Goal: Check status: Check status

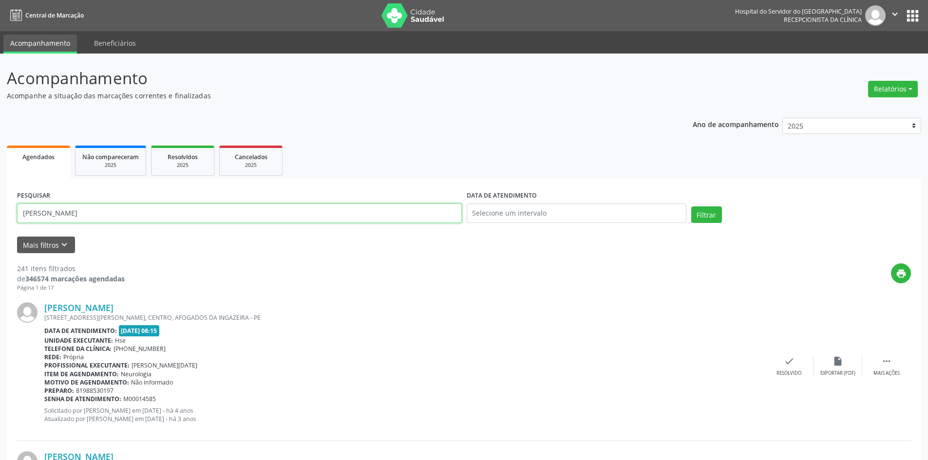
click at [124, 213] on input "[PERSON_NAME]" at bounding box center [239, 213] width 445 height 19
type input "F"
click at [706, 217] on button "Filtrar" at bounding box center [706, 215] width 31 height 17
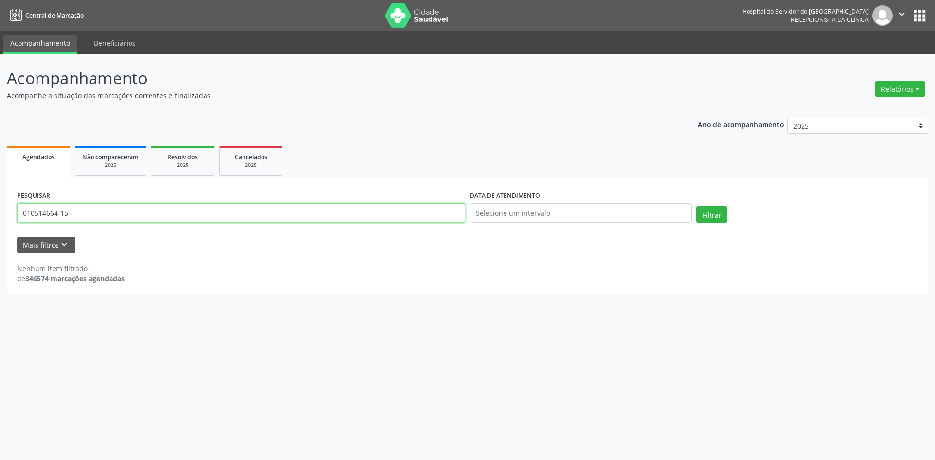
click at [34, 213] on input "010514664-15" at bounding box center [241, 213] width 448 height 19
click at [48, 212] on input "010.514664-15" at bounding box center [241, 213] width 448 height 19
click at [707, 216] on button "Filtrar" at bounding box center [712, 215] width 31 height 17
click at [78, 213] on input "010.514.664-15" at bounding box center [241, 213] width 448 height 19
type input "0"
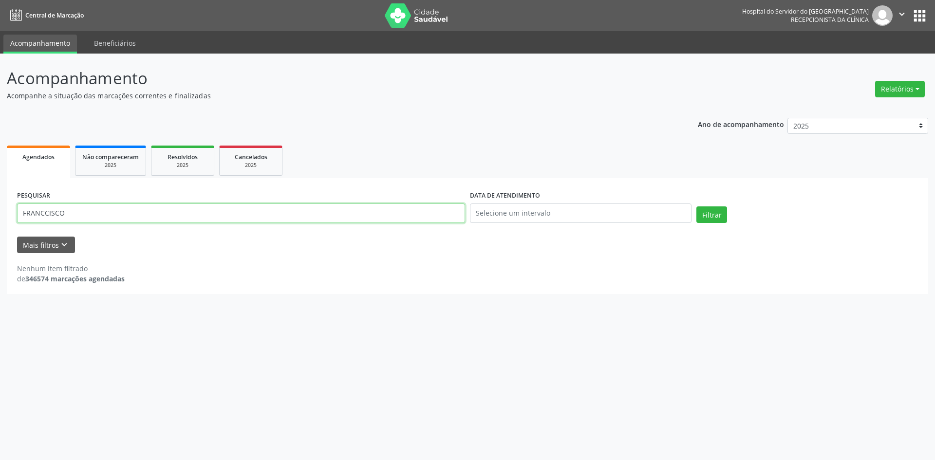
click at [87, 214] on input "FRANCCISCO" at bounding box center [241, 213] width 448 height 19
click at [709, 216] on button "Filtrar" at bounding box center [712, 215] width 31 height 17
click at [65, 213] on input "FRANCCISCO SIMÕES" at bounding box center [241, 213] width 448 height 19
click at [712, 217] on button "Filtrar" at bounding box center [712, 215] width 31 height 17
click at [64, 210] on input "FRANCCISCO ASSIS SIMÕES" at bounding box center [241, 213] width 448 height 19
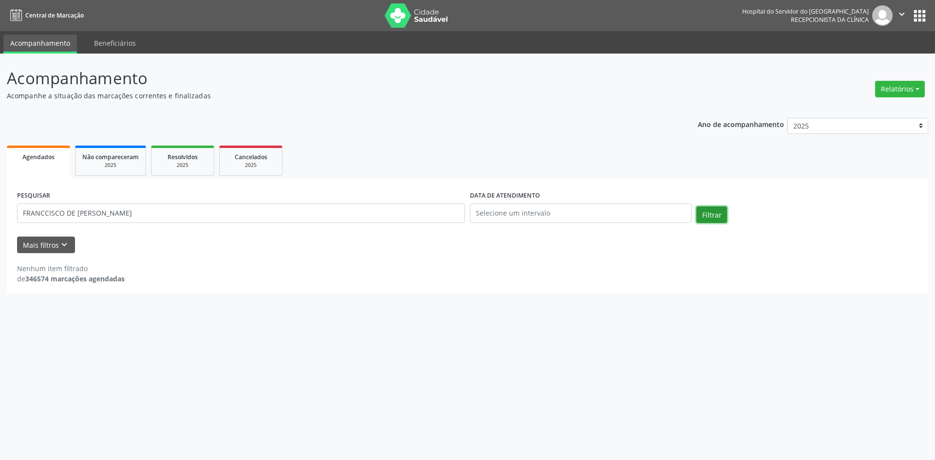
click at [710, 213] on button "Filtrar" at bounding box center [712, 215] width 31 height 17
click at [133, 214] on input "FRANCCISCO DE [PERSON_NAME]" at bounding box center [241, 213] width 448 height 19
click at [119, 213] on input "FRANCCISCO DE [PERSON_NAME]" at bounding box center [241, 213] width 448 height 19
click at [706, 217] on button "Filtrar" at bounding box center [712, 215] width 31 height 17
click at [129, 211] on input "FRANCCISCO DE [PERSON_NAME]" at bounding box center [241, 213] width 448 height 19
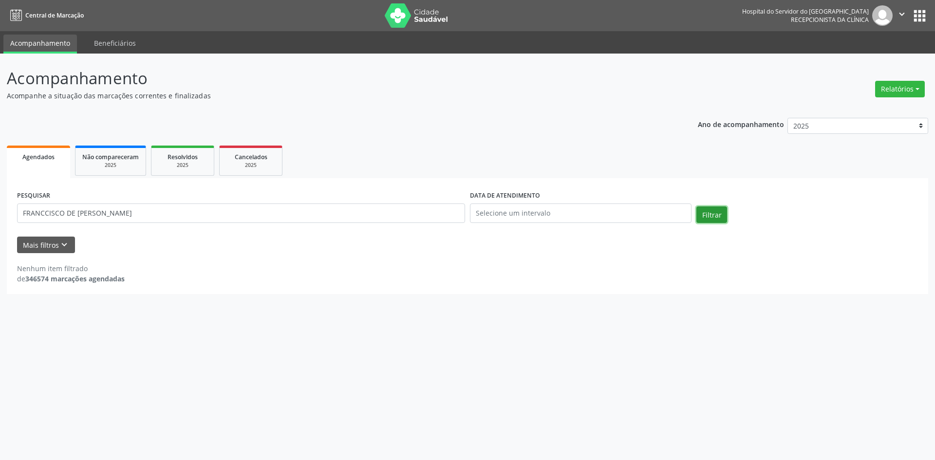
click at [712, 213] on button "Filtrar" at bounding box center [712, 215] width 31 height 17
click at [66, 211] on input "FRANCCISCO DE [PERSON_NAME]" at bounding box center [241, 213] width 448 height 19
click at [707, 215] on button "Filtrar" at bounding box center [712, 215] width 31 height 17
click at [44, 212] on input "FRANCCISCO" at bounding box center [241, 213] width 448 height 19
click at [708, 217] on button "Filtrar" at bounding box center [712, 215] width 31 height 17
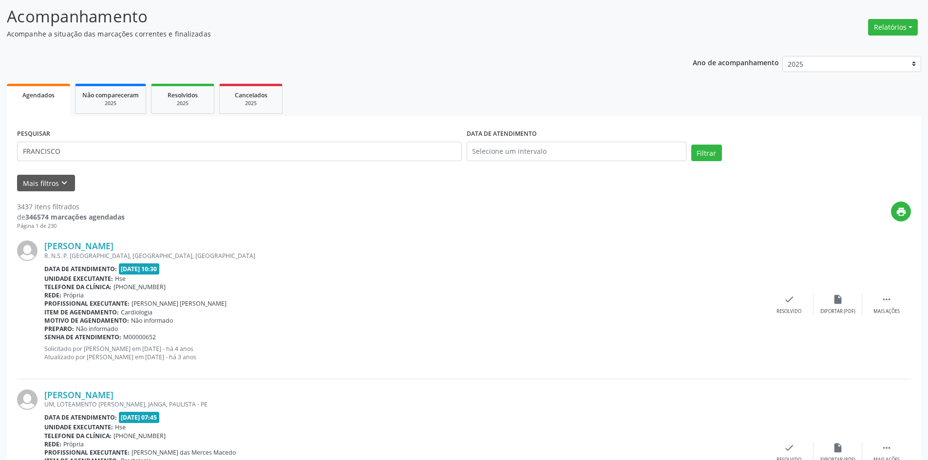
scroll to position [14, 0]
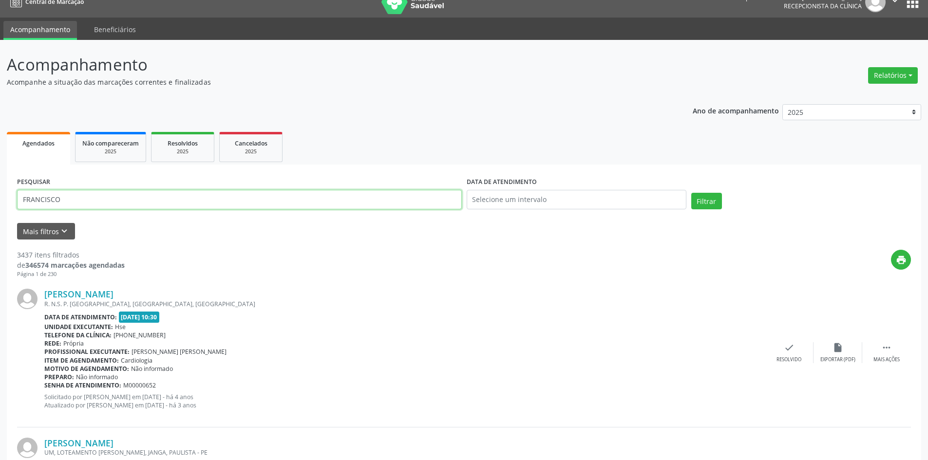
click at [65, 202] on input "FRANCISCO" at bounding box center [239, 199] width 445 height 19
type input "[PERSON_NAME]"
click at [704, 205] on button "Filtrar" at bounding box center [706, 201] width 31 height 17
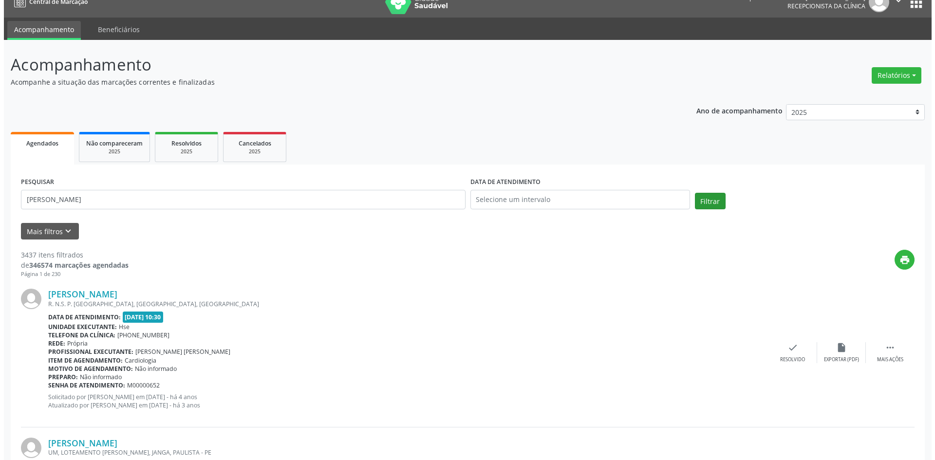
scroll to position [0, 0]
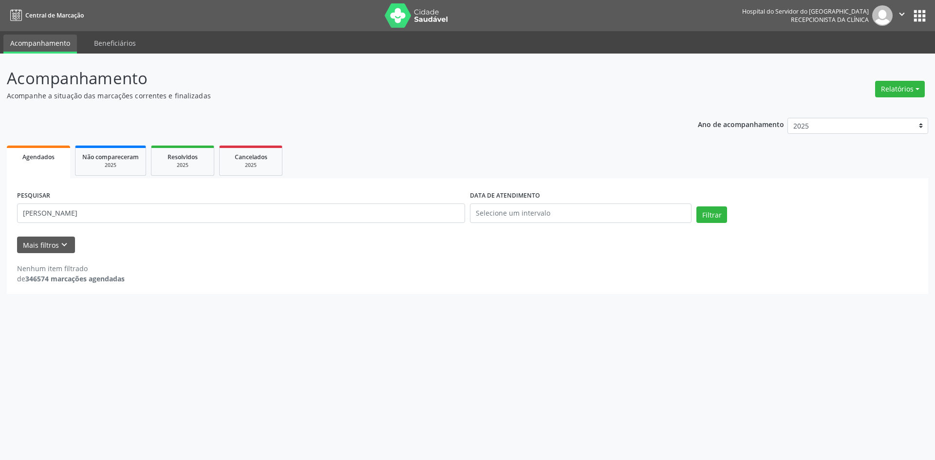
click at [45, 155] on span "Agendados" at bounding box center [38, 157] width 32 height 8
click at [63, 245] on icon "keyboard_arrow_down" at bounding box center [64, 245] width 11 height 11
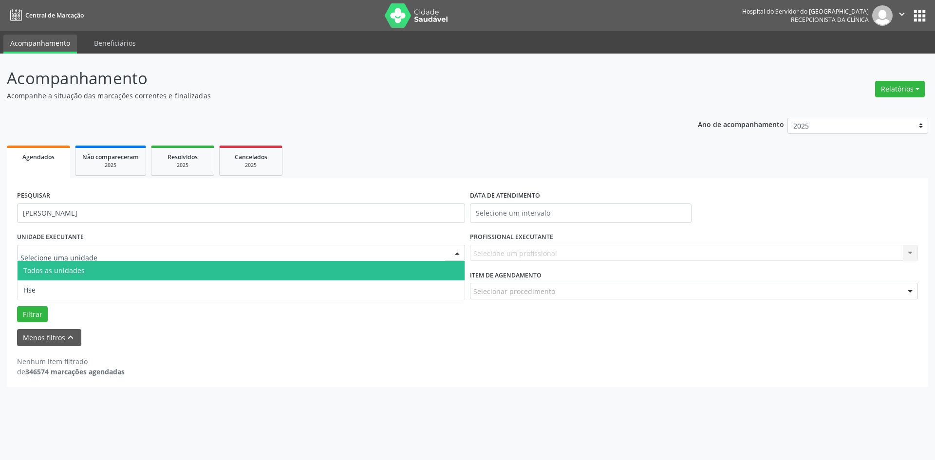
click at [121, 269] on span "Todos as unidades" at bounding box center [241, 270] width 447 height 19
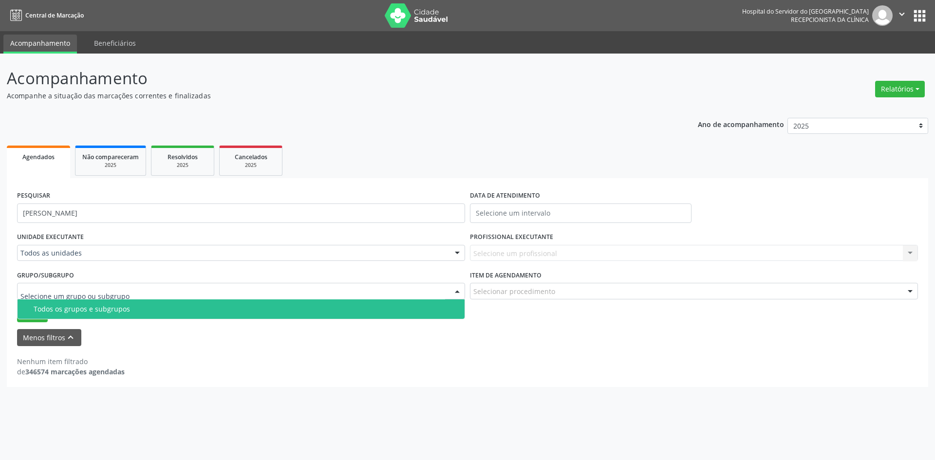
click at [128, 291] on div at bounding box center [241, 291] width 448 height 17
click at [135, 310] on div "Todos os grupos e subgrupos" at bounding box center [246, 309] width 425 height 8
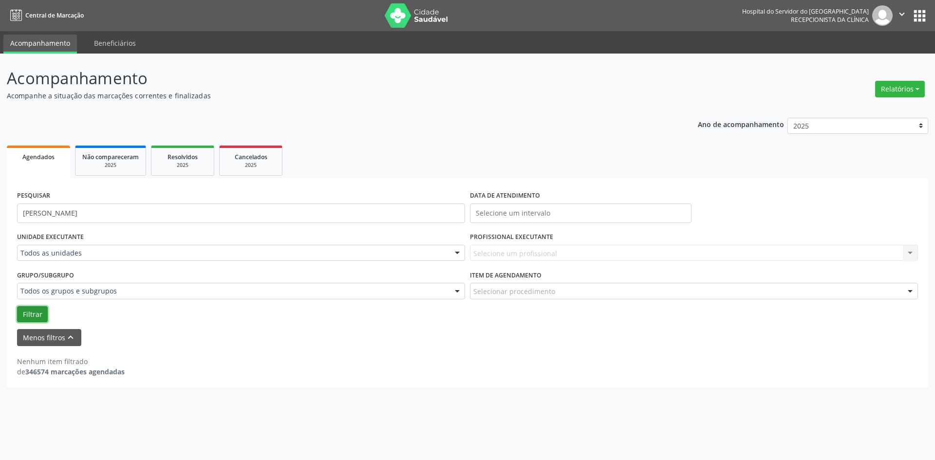
click at [34, 316] on button "Filtrar" at bounding box center [32, 314] width 31 height 17
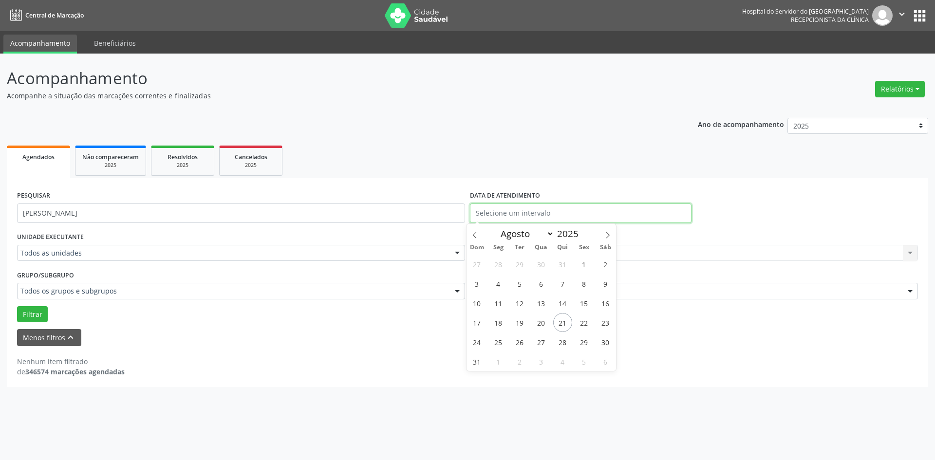
click at [554, 213] on input "text" at bounding box center [581, 213] width 222 height 19
click at [563, 321] on span "21" at bounding box center [562, 322] width 19 height 19
type input "21/08/2025"
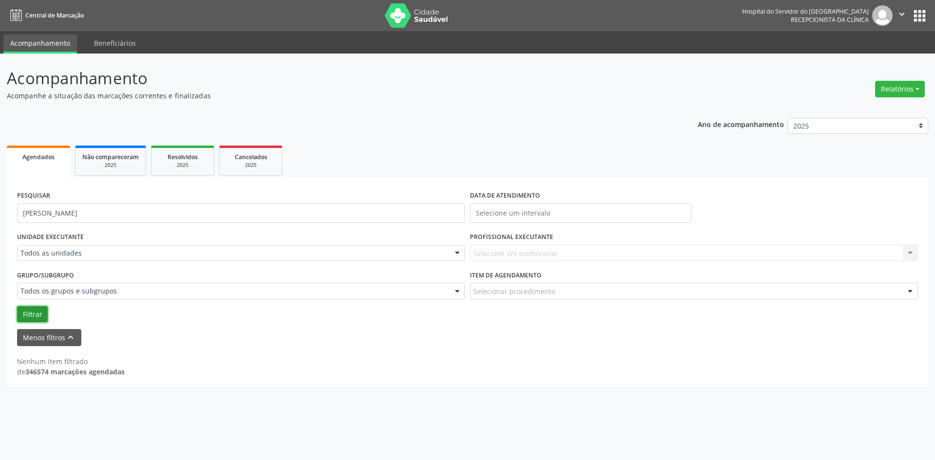
click at [31, 314] on button "Filtrar" at bounding box center [32, 314] width 31 height 17
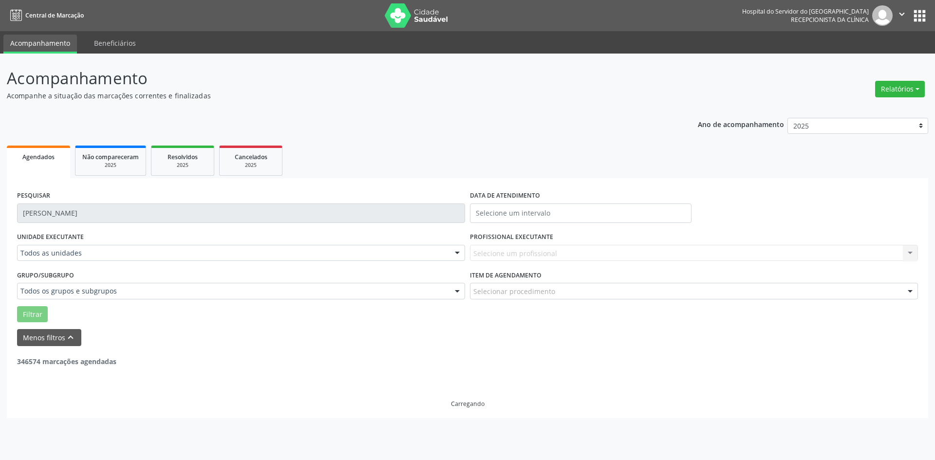
click at [530, 251] on div "Selecione um profissional Nenhum resultado encontrado para: " " Não há nenhuma …" at bounding box center [694, 253] width 448 height 17
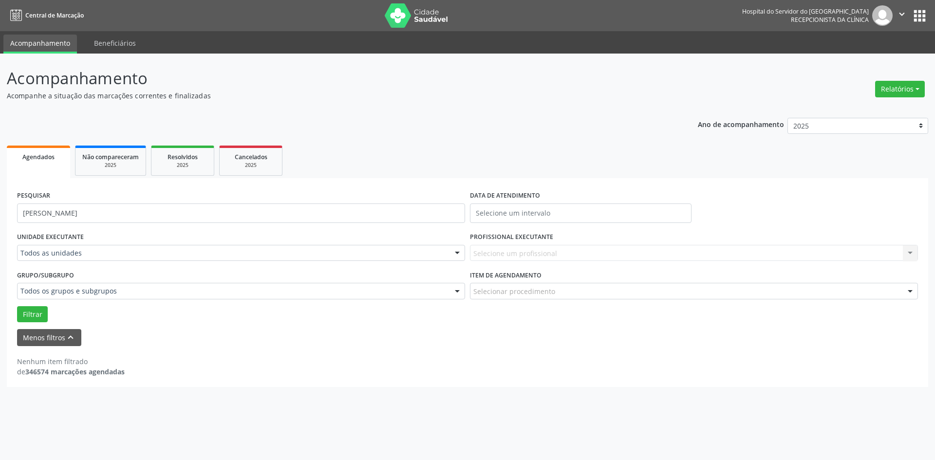
click at [525, 250] on div "Selecione um profissional Nenhum resultado encontrado para: " " Não há nenhuma …" at bounding box center [694, 253] width 448 height 17
click at [910, 252] on div "Selecione um profissional Nenhum resultado encontrado para: " " Não há nenhuma …" at bounding box center [694, 253] width 448 height 17
click at [504, 212] on input "text" at bounding box center [581, 213] width 222 height 19
click at [560, 323] on span "21" at bounding box center [562, 322] width 19 height 19
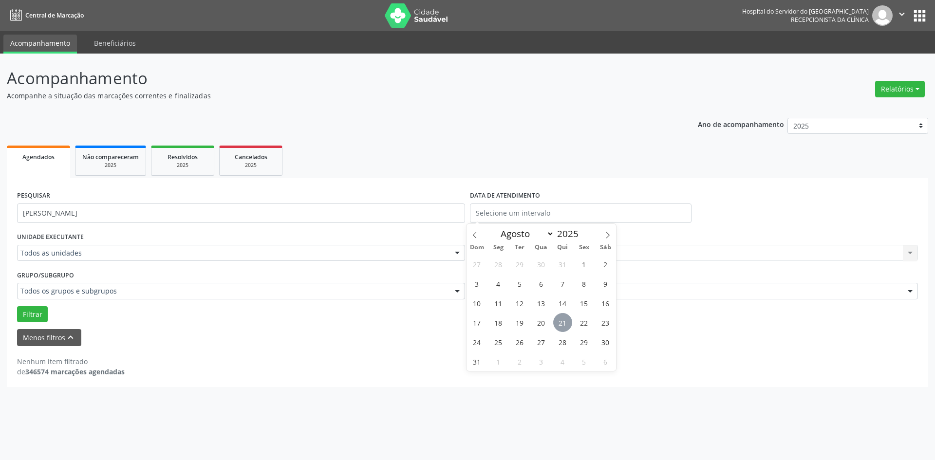
type input "21/08/2025"
click at [908, 251] on div "Selecione um profissional Nenhum resultado encontrado para: " " Não há nenhuma …" at bounding box center [694, 253] width 448 height 17
click at [908, 250] on div "Selecione um profissional Nenhum resultado encontrado para: " " Não há nenhuma …" at bounding box center [694, 253] width 448 height 17
click at [574, 253] on div "Selecione um profissional Nenhum resultado encontrado para: " " Não há nenhuma …" at bounding box center [694, 253] width 448 height 17
click at [547, 252] on div "Selecione um profissional Nenhum resultado encontrado para: " " Não há nenhuma …" at bounding box center [694, 253] width 448 height 17
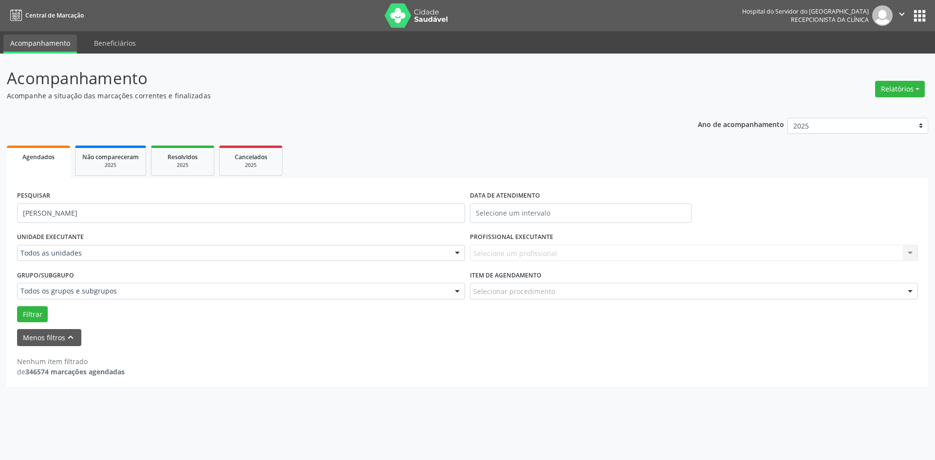
click at [541, 251] on div "Selecione um profissional Nenhum resultado encontrado para: " " Não há nenhuma …" at bounding box center [694, 253] width 448 height 17
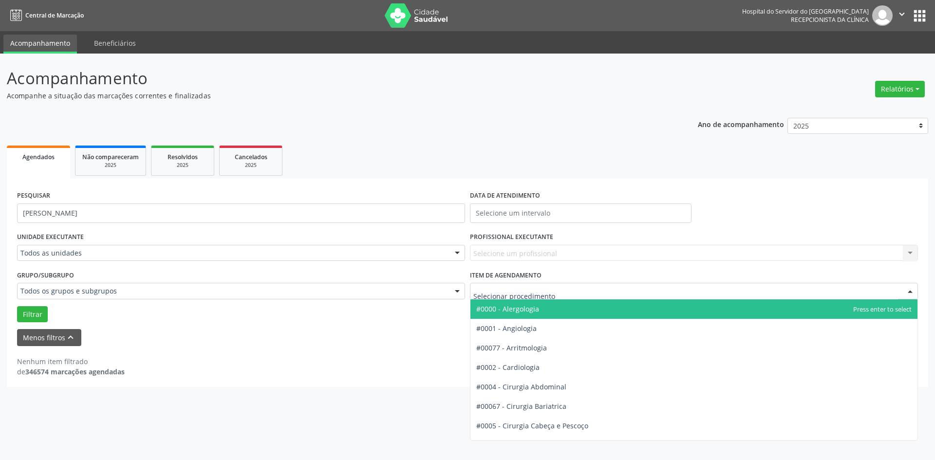
click at [521, 292] on input "text" at bounding box center [686, 295] width 425 height 19
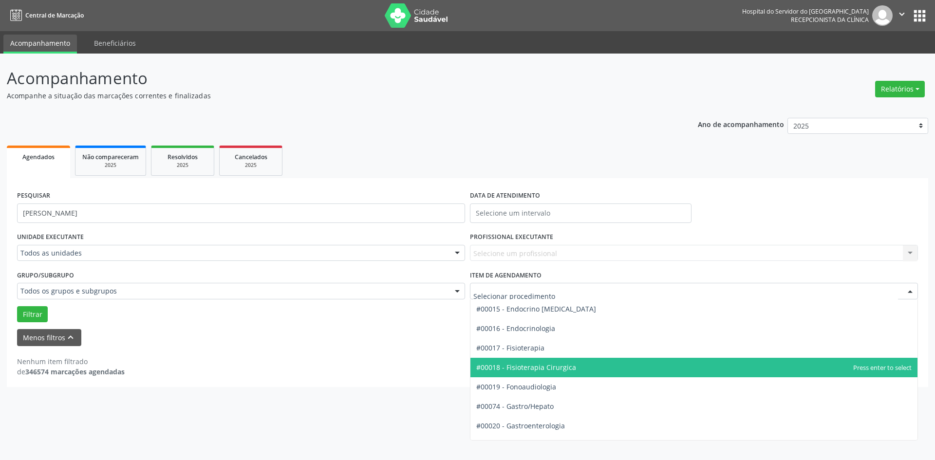
scroll to position [438, 0]
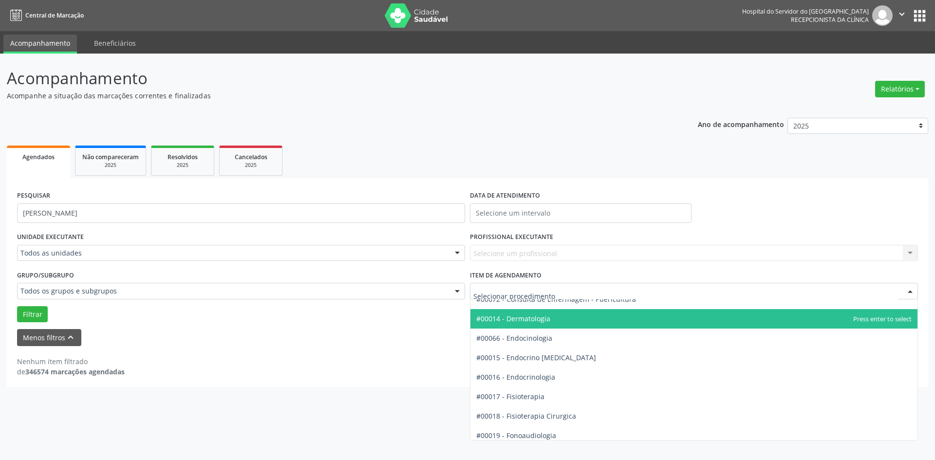
click at [543, 322] on span "#00014 - Dermatologia" at bounding box center [514, 318] width 74 height 9
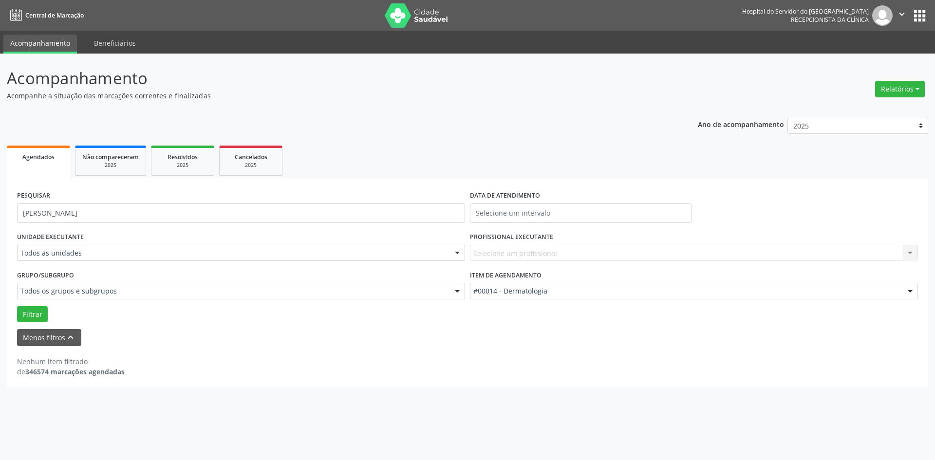
click at [618, 250] on div "Selecione um profissional Nenhum resultado encontrado para: " " Não há nenhuma …" at bounding box center [694, 253] width 448 height 17
click at [37, 313] on button "Filtrar" at bounding box center [32, 314] width 31 height 17
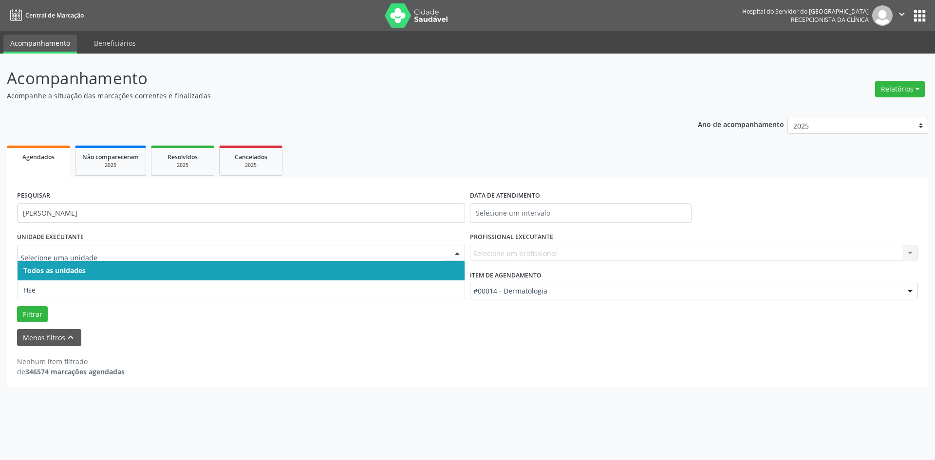
click at [88, 273] on span "Todos as unidades" at bounding box center [241, 270] width 447 height 19
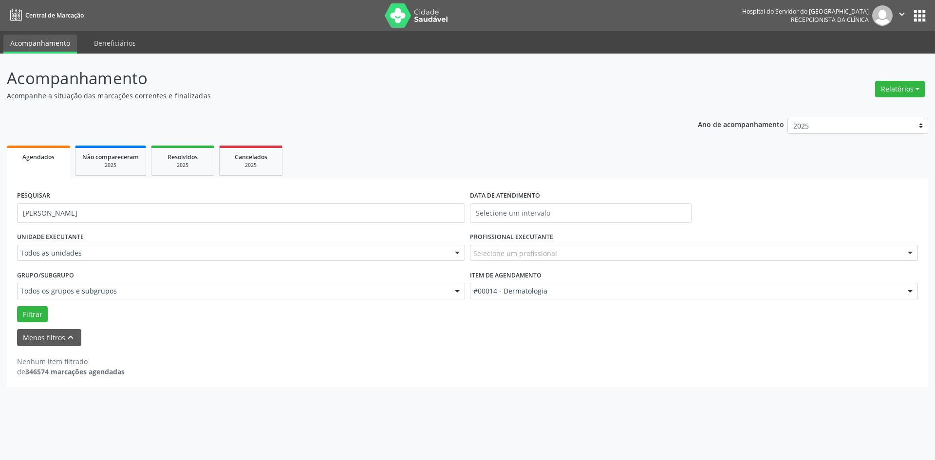
click at [88, 273] on div "Grupo/Subgrupo Todos os grupos e subgrupos Todos os grupos e subgrupos Nenhum r…" at bounding box center [241, 283] width 448 height 31
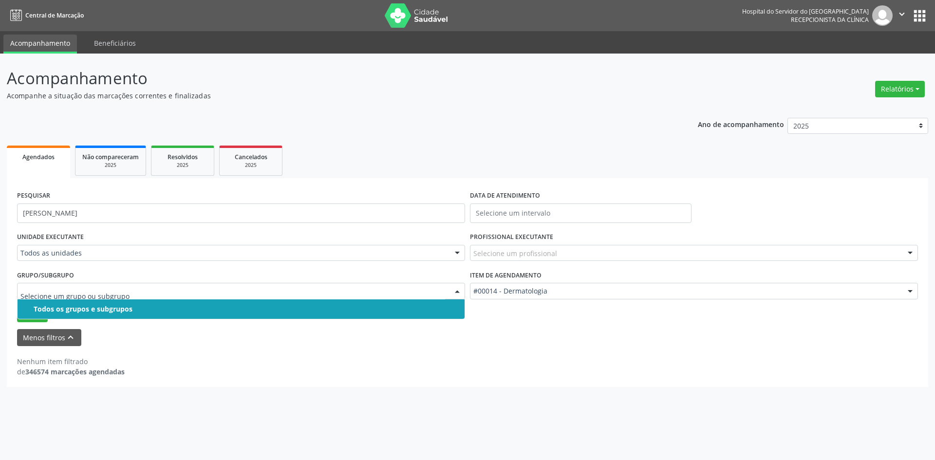
click at [88, 284] on div at bounding box center [241, 291] width 448 height 17
click at [95, 308] on div "Todos os grupos e subgrupos" at bounding box center [246, 309] width 425 height 8
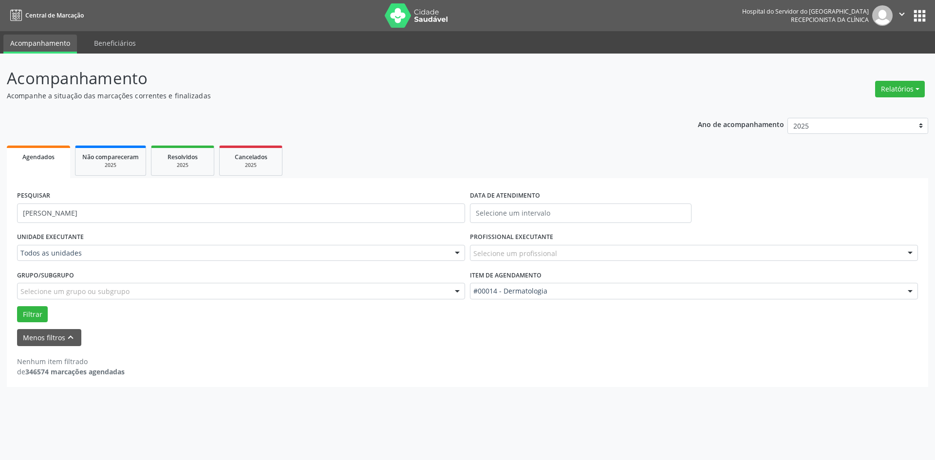
click at [457, 252] on div at bounding box center [457, 254] width 15 height 17
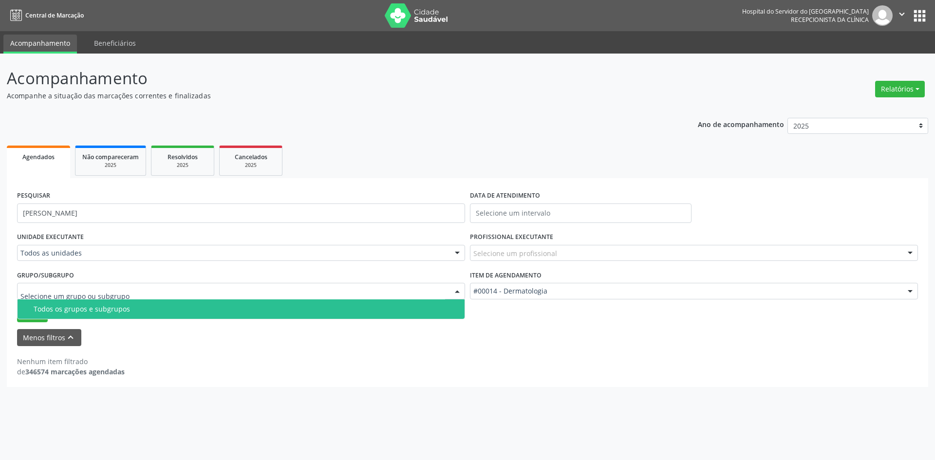
click at [457, 292] on div at bounding box center [457, 292] width 15 height 17
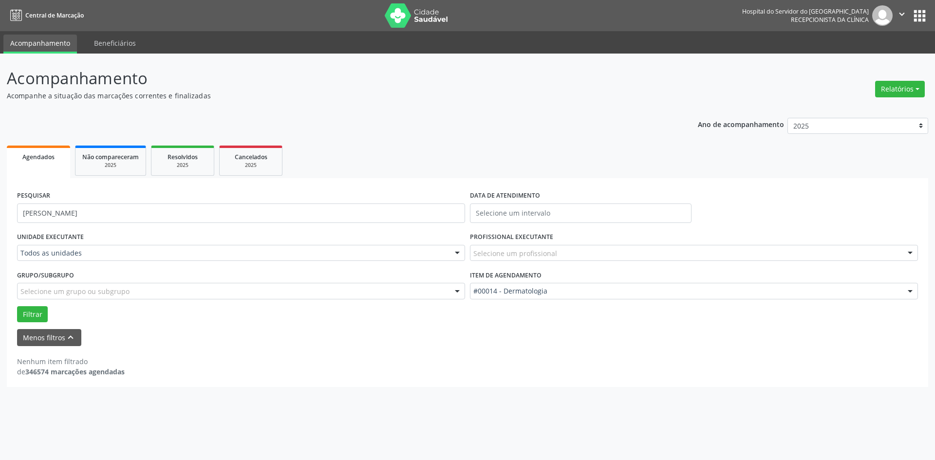
click at [457, 292] on div at bounding box center [457, 292] width 15 height 17
click at [22, 213] on input "[PERSON_NAME]" at bounding box center [241, 213] width 448 height 19
type input "[PERSON_NAME]"
click at [27, 312] on button "Filtrar" at bounding box center [32, 314] width 31 height 17
click at [895, 87] on button "Relatórios" at bounding box center [901, 89] width 50 height 17
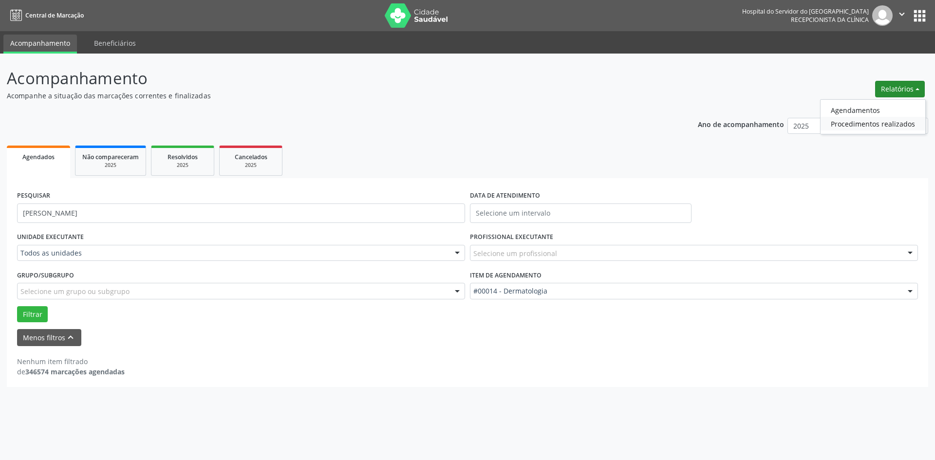
click at [871, 124] on link "Procedimentos realizados" at bounding box center [873, 124] width 105 height 14
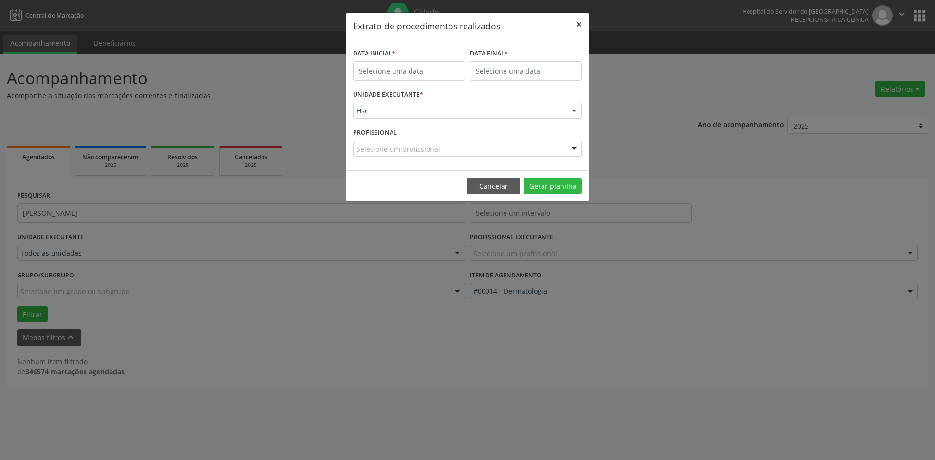
click at [580, 23] on button "×" at bounding box center [579, 25] width 19 height 24
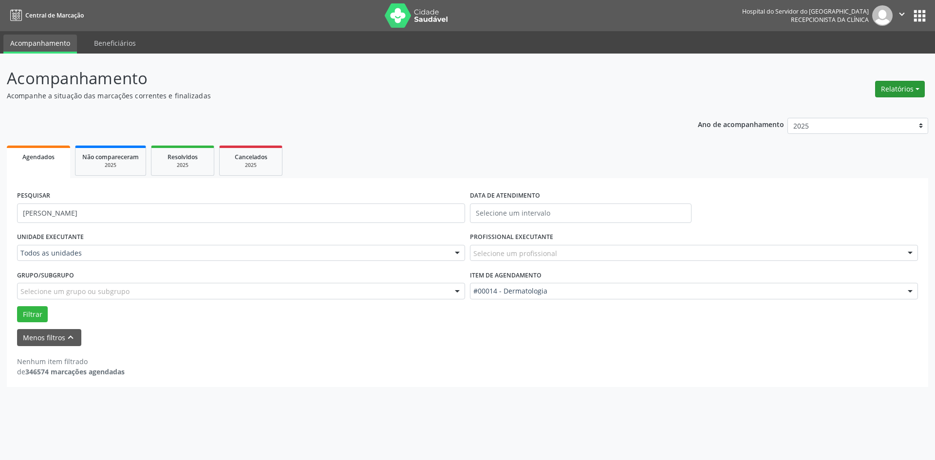
click at [901, 86] on button "Relatórios" at bounding box center [901, 89] width 50 height 17
click at [863, 112] on link "Agendamentos" at bounding box center [873, 110] width 105 height 14
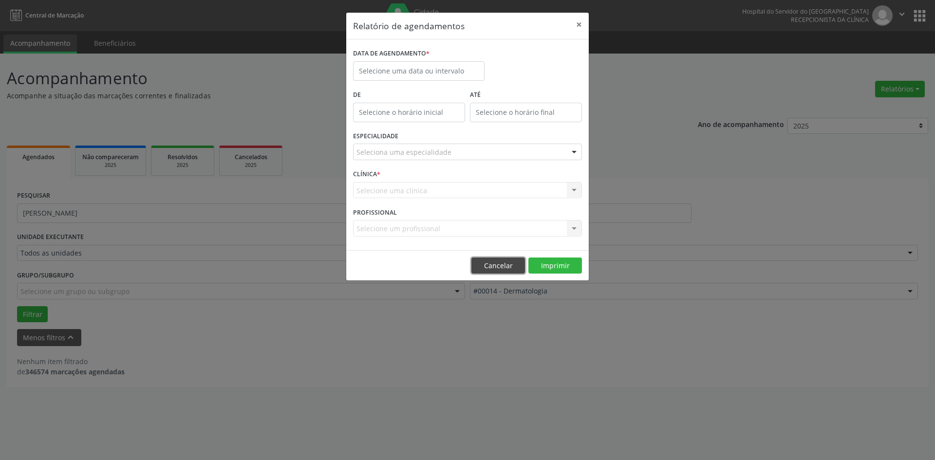
click at [490, 262] on button "Cancelar" at bounding box center [499, 266] width 54 height 17
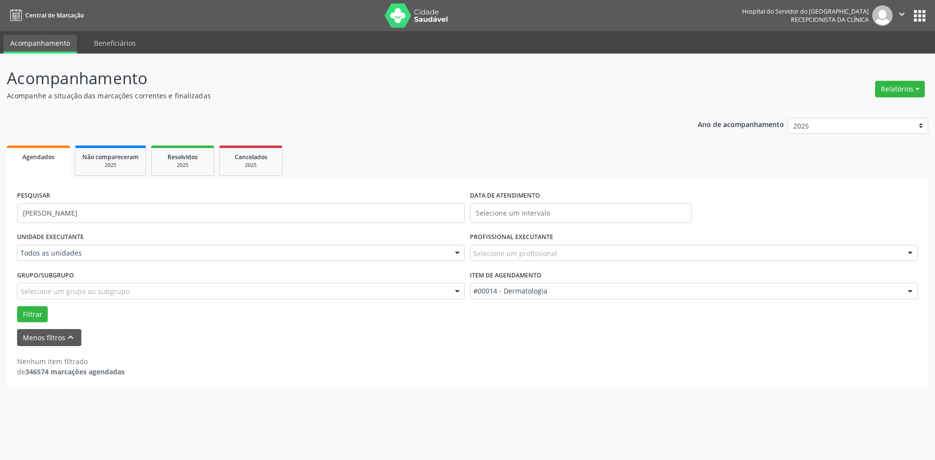
click at [911, 290] on div at bounding box center [910, 292] width 15 height 17
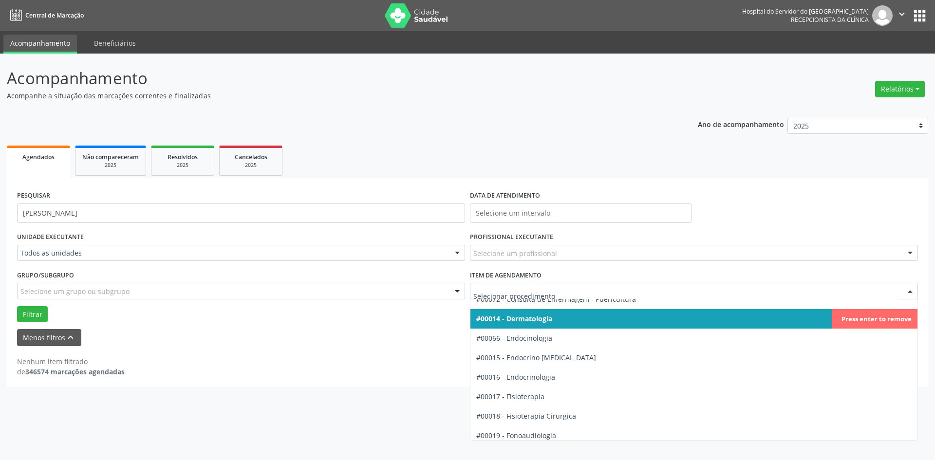
click at [853, 290] on input "text" at bounding box center [686, 295] width 425 height 19
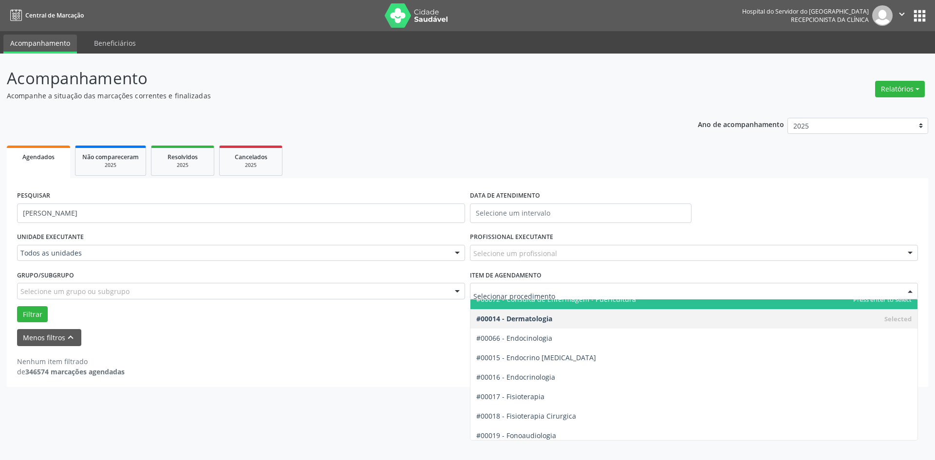
click at [408, 322] on div "Filtrar" at bounding box center [468, 314] width 906 height 17
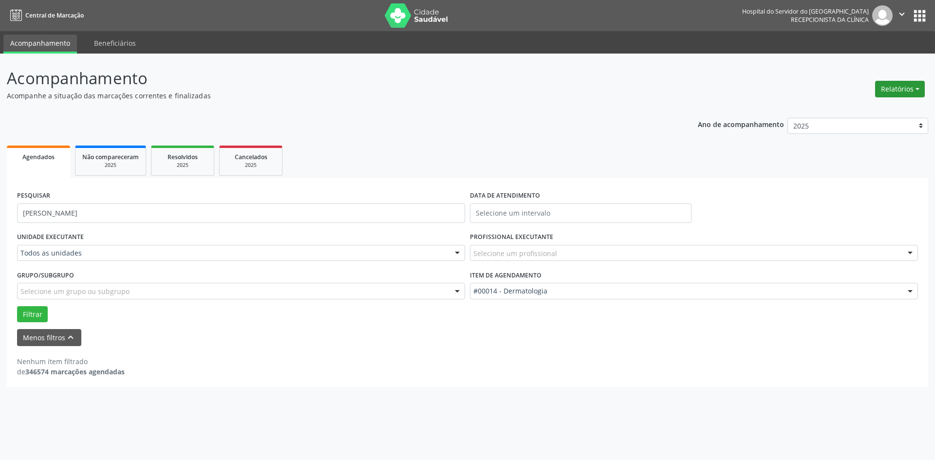
click at [891, 85] on button "Relatórios" at bounding box center [901, 89] width 50 height 17
click at [851, 110] on link "Agendamentos" at bounding box center [873, 110] width 105 height 14
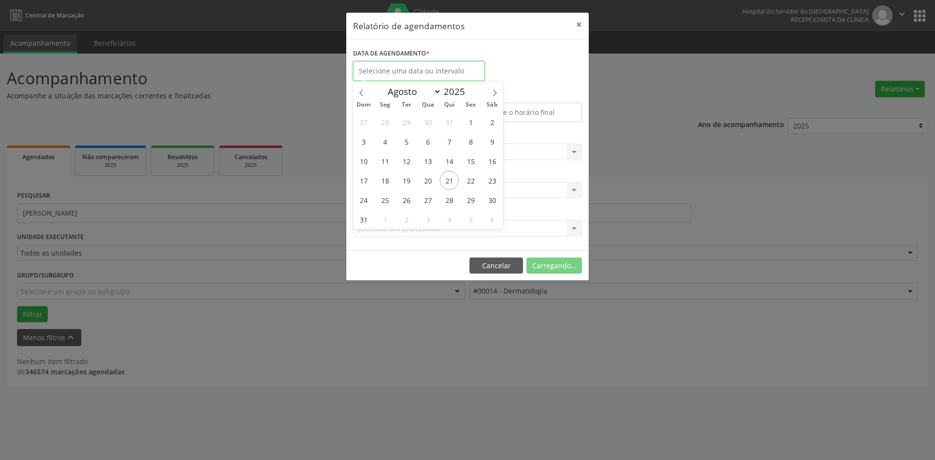
click at [423, 70] on input "text" at bounding box center [419, 70] width 132 height 19
click at [469, 120] on span "1" at bounding box center [470, 122] width 19 height 19
type input "[DATE]"
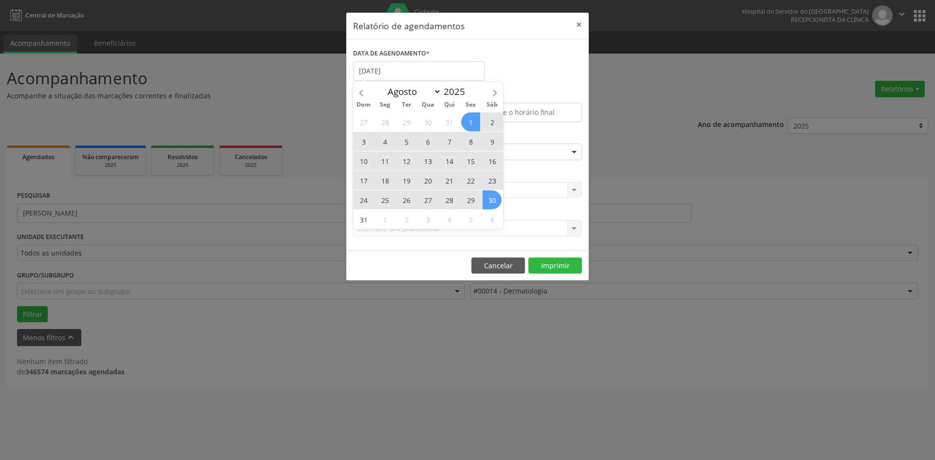
drag, startPoint x: 469, startPoint y: 120, endPoint x: 490, endPoint y: 197, distance: 80.3
click at [490, 197] on div "27 28 29 30 31 1 2 3 4 5 6 7 8 9 10 11 12 13 14 15 16 17 18 19 20 21 22 23 24 2…" at bounding box center [428, 170] width 150 height 117
click at [490, 197] on span "30" at bounding box center [492, 200] width 19 height 19
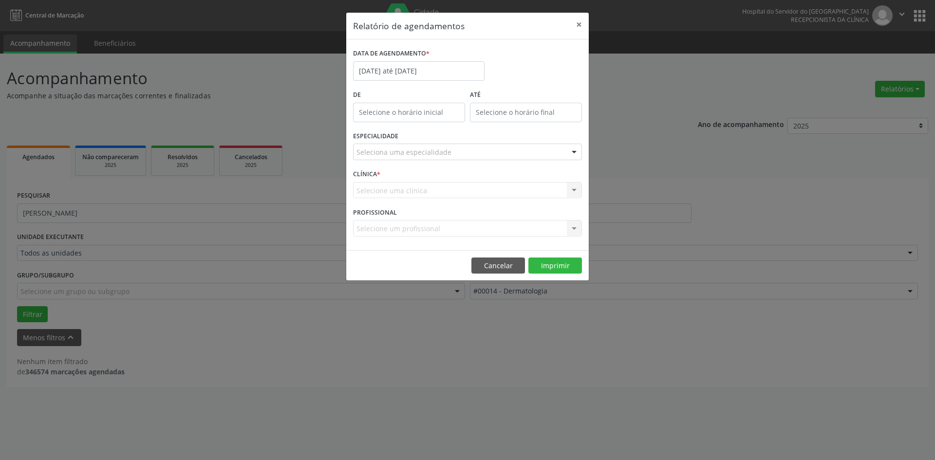
click at [459, 154] on div "Seleciona uma especialidade" at bounding box center [467, 152] width 229 height 17
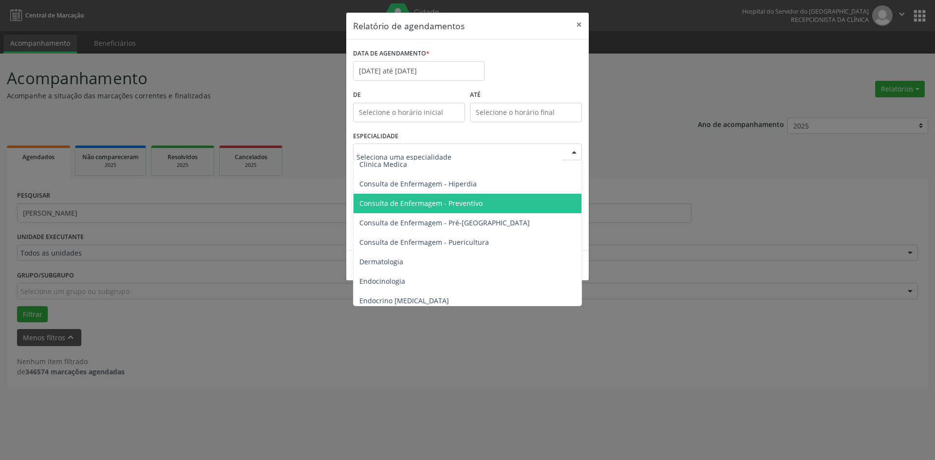
scroll to position [390, 0]
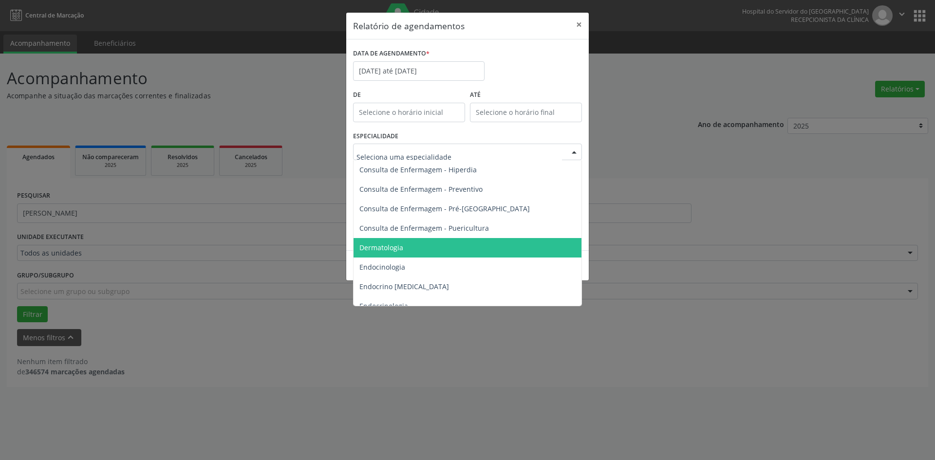
click at [445, 244] on span "Dermatologia" at bounding box center [468, 247] width 229 height 19
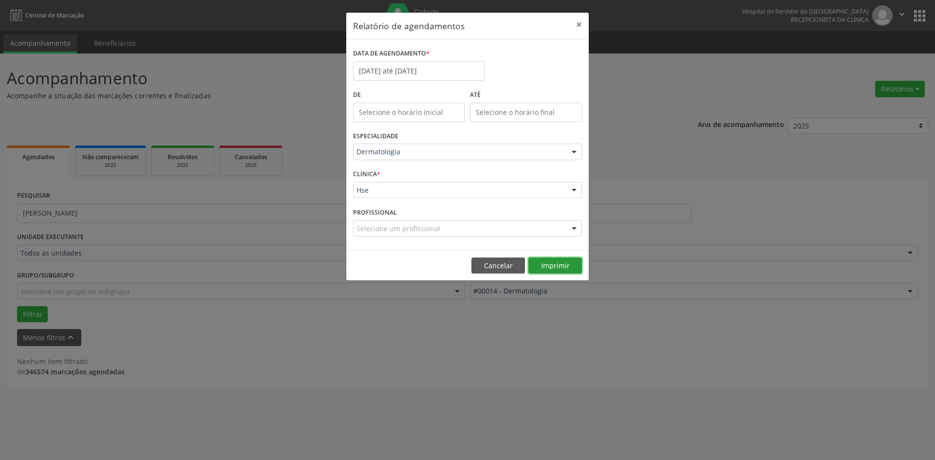
click at [547, 262] on button "Imprimir" at bounding box center [556, 266] width 54 height 17
click at [495, 265] on button "Cancelar" at bounding box center [499, 266] width 54 height 17
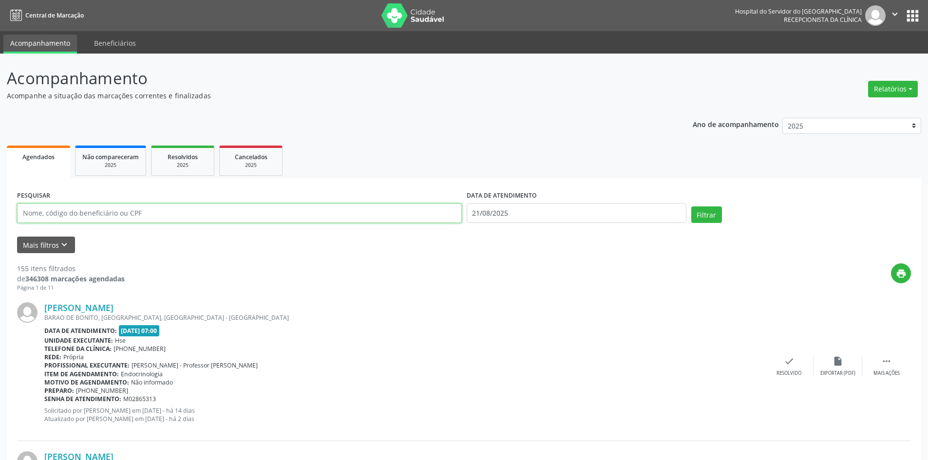
click at [161, 214] on input "text" at bounding box center [239, 213] width 445 height 19
type input "FRANCISCO DE ASSIS SMOES"
click at [490, 212] on input "21/08/2025" at bounding box center [577, 213] width 220 height 19
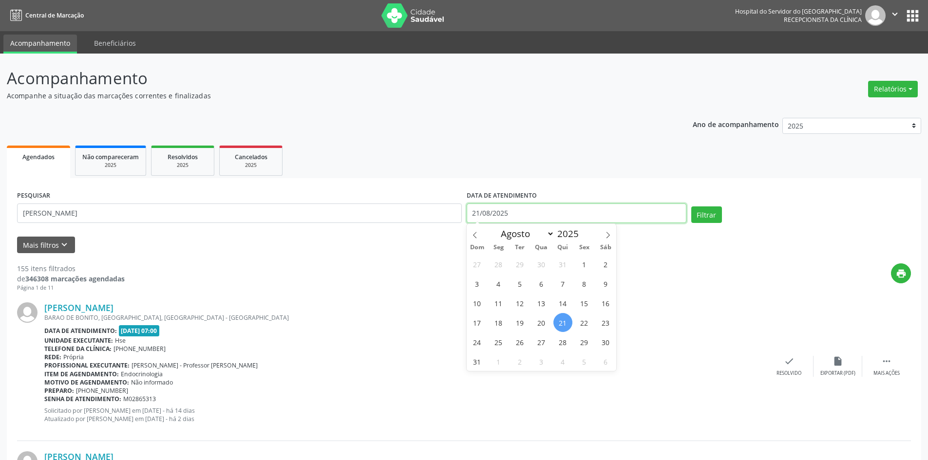
click at [515, 211] on input "21/08/2025" at bounding box center [577, 213] width 220 height 19
click at [514, 212] on input "21/08/2025" at bounding box center [577, 213] width 220 height 19
click at [466, 212] on div "DATA DE ATENDIMENTO 21/08/2025" at bounding box center [576, 209] width 225 height 41
select select "7"
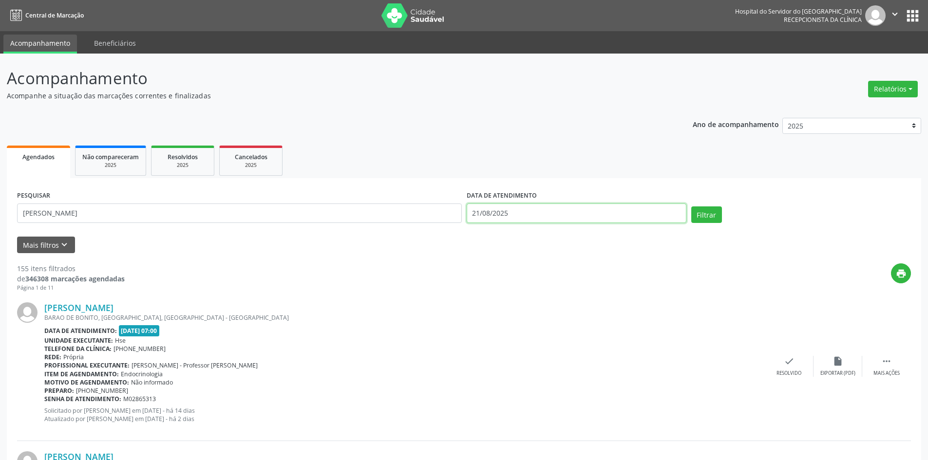
click at [478, 210] on input "21/08/2025" at bounding box center [577, 213] width 220 height 19
click at [479, 211] on input "21/08/2025" at bounding box center [577, 213] width 220 height 19
click at [705, 212] on button "Filtrar" at bounding box center [706, 215] width 31 height 17
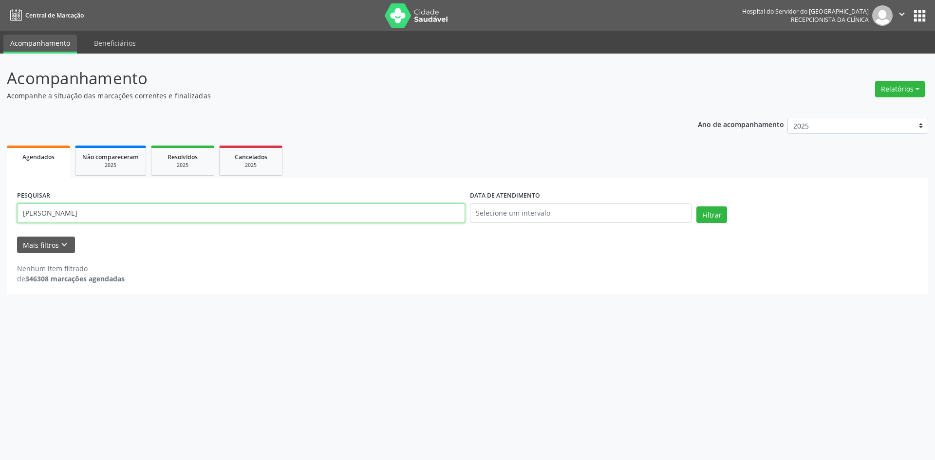
click at [95, 212] on input "FRANCISCO DE ASSIS SMOES" at bounding box center [241, 213] width 448 height 19
click at [714, 214] on button "Filtrar" at bounding box center [712, 215] width 31 height 17
click at [119, 213] on input "FRANCISCO DE ASSIS SIMOES" at bounding box center [241, 213] width 448 height 19
click at [705, 213] on button "Filtrar" at bounding box center [712, 215] width 31 height 17
click at [92, 212] on input "FRANCISCO SIMÕES" at bounding box center [241, 213] width 448 height 19
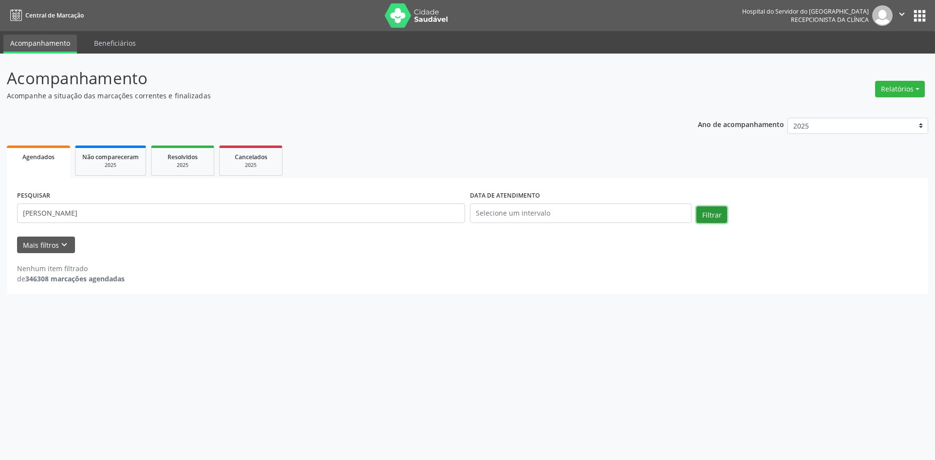
click at [710, 215] on button "Filtrar" at bounding box center [712, 215] width 31 height 17
click at [123, 212] on input "FRANCISCO SIMÕES FERREIRA" at bounding box center [241, 213] width 448 height 19
click at [709, 220] on button "Filtrar" at bounding box center [712, 215] width 31 height 17
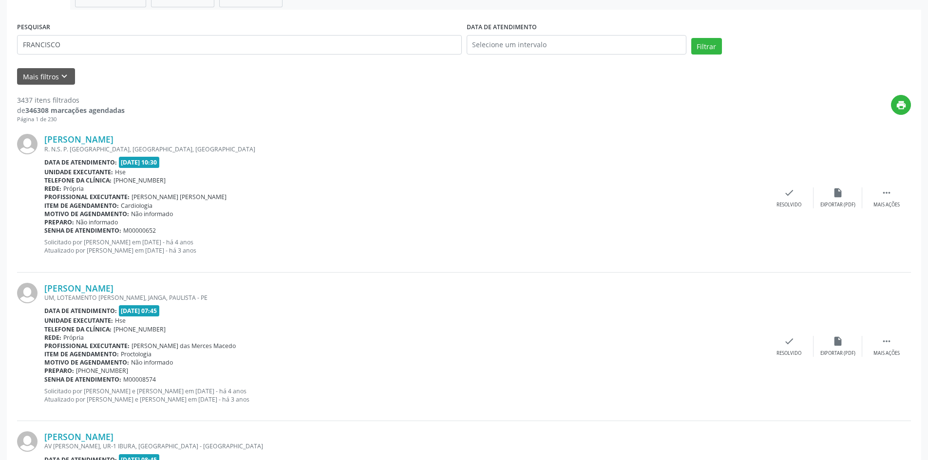
scroll to position [14, 0]
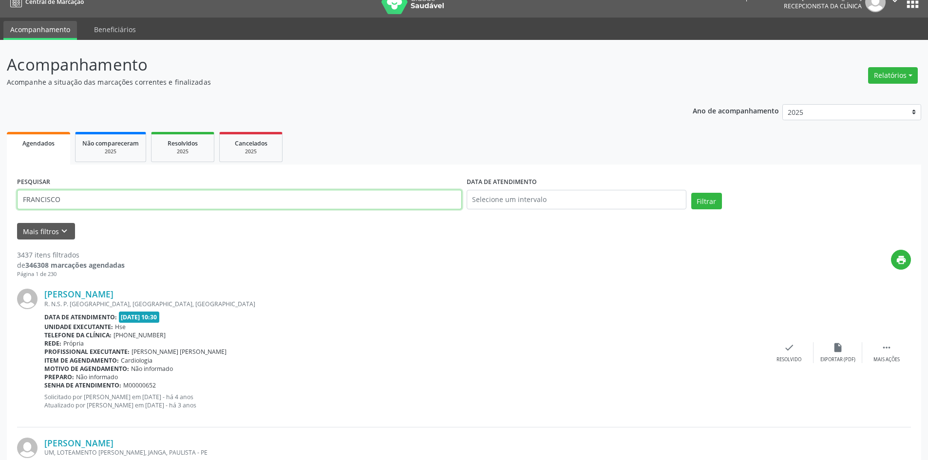
click at [22, 197] on input "FRANCISCO" at bounding box center [239, 199] width 445 height 19
type input "JOSÉ FRANCISCO"
click at [709, 203] on button "Filtrar" at bounding box center [706, 201] width 31 height 17
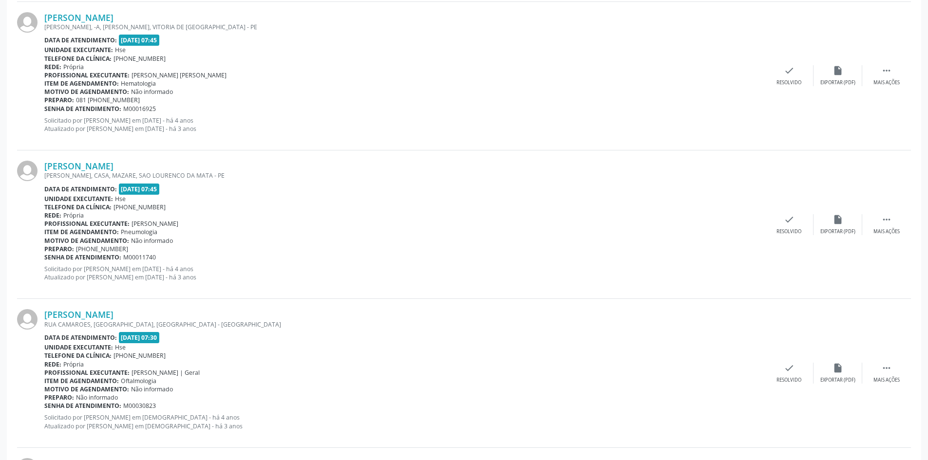
scroll to position [257, 0]
